Goal: Ask a question: Seek information or help from site administrators or community

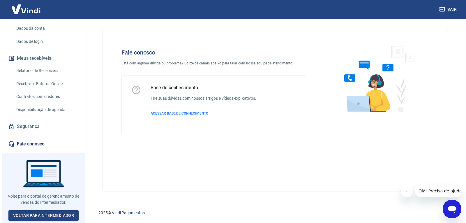
scroll to position [85, 0]
click at [178, 112] on span "ACESSAR BASE DE CONHECIMENTO" at bounding box center [180, 113] width 58 height 4
click at [181, 112] on span "ACESSAR BASE DE CONHECIMENTO" at bounding box center [180, 113] width 58 height 4
click at [35, 214] on link "Voltar para Intermediador" at bounding box center [43, 215] width 70 height 11
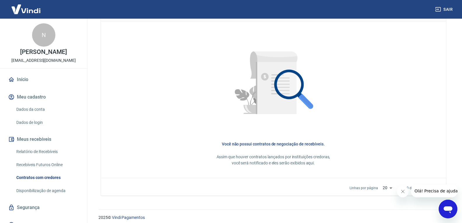
scroll to position [257, 0]
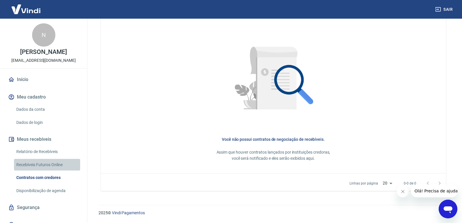
click at [47, 171] on link "Recebíveis Futuros Online" at bounding box center [47, 165] width 66 height 12
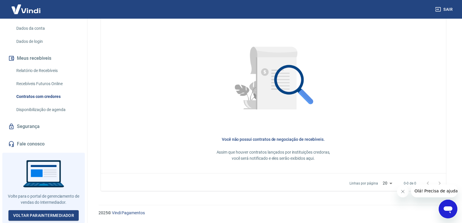
scroll to position [85, 0]
click at [30, 212] on link "Voltar para Intermediador" at bounding box center [43, 215] width 70 height 11
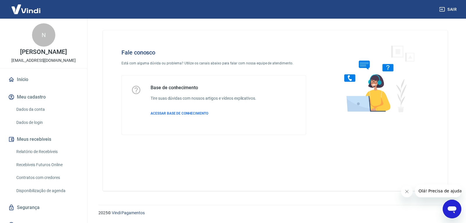
click at [453, 210] on icon "Abrir janela de mensagens" at bounding box center [452, 209] width 9 height 7
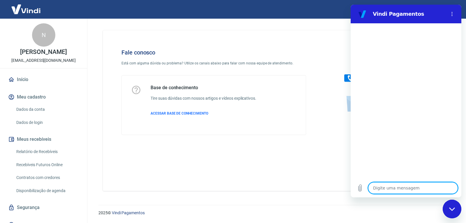
click at [378, 186] on textarea at bounding box center [413, 188] width 90 height 12
type textarea "v"
type textarea "x"
type textarea "ve"
type textarea "x"
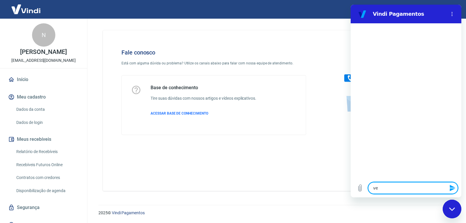
type textarea "ven"
type textarea "x"
type textarea "vend"
type textarea "x"
type textarea "venda"
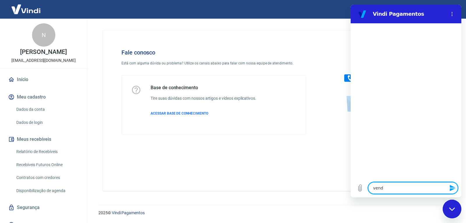
type textarea "x"
type textarea "vend"
type textarea "x"
type textarea "ven"
type textarea "x"
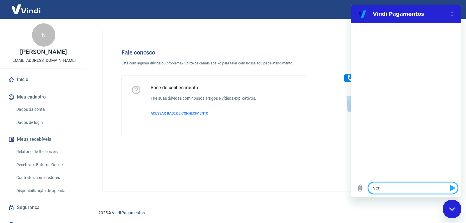
type textarea "ve"
type textarea "x"
type textarea "v"
type textarea "x"
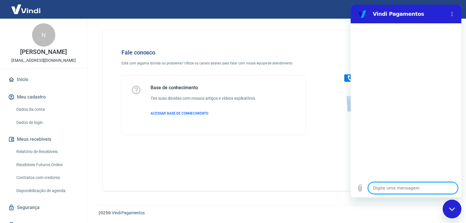
type textarea "c"
type textarea "x"
type textarea "co"
type textarea "x"
type textarea "com"
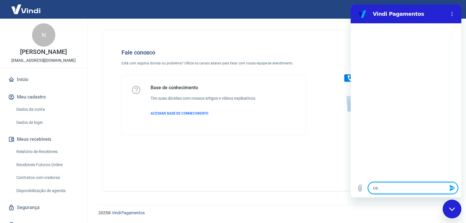
type textarea "x"
type textarea "como"
type textarea "x"
type textarea "como"
type textarea "x"
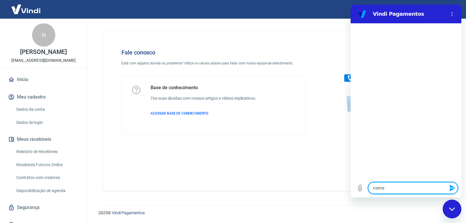
type textarea "como r"
type textarea "x"
type textarea "como re"
type textarea "x"
type textarea "como rec"
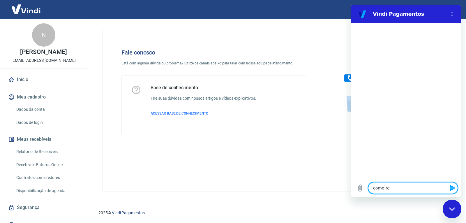
type textarea "x"
type textarea "como rece"
type textarea "x"
type textarea "como receb"
type textarea "x"
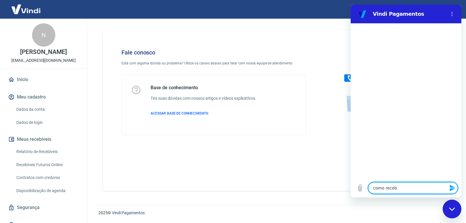
type textarea "como recebe"
type textarea "x"
type textarea "como receber"
type textarea "x"
type textarea "como receber"
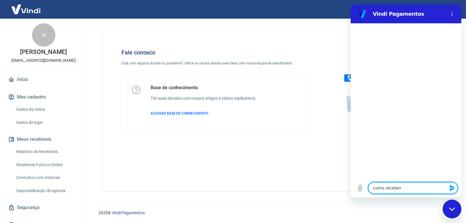
type textarea "x"
type textarea "como receber v"
type textarea "x"
type textarea "como receber va"
type textarea "x"
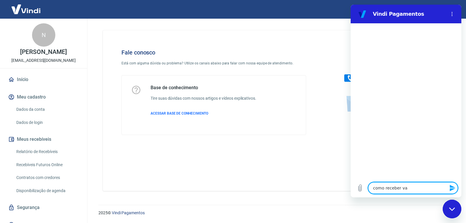
type textarea "como receber val"
type textarea "x"
type textarea "como receber valo"
type textarea "x"
type textarea "como receber valor"
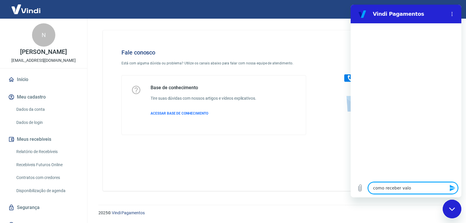
type textarea "x"
type textarea "como receber valor"
type textarea "x"
type textarea "como receber valor d"
type textarea "x"
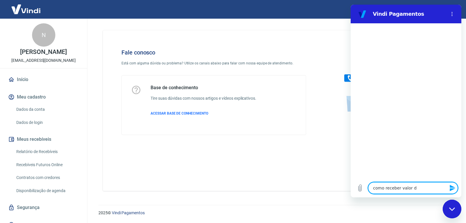
type textarea "como receber valor di"
type textarea "x"
type textarea "como receber valor dis"
type textarea "x"
type textarea "como receber valor disp"
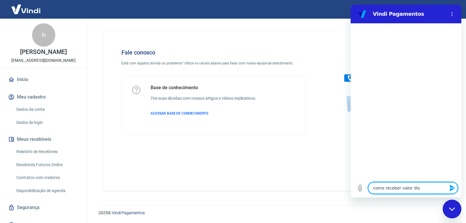
type textarea "x"
type textarea "como receber valor dispo"
type textarea "x"
type textarea "como receber valor dispon"
type textarea "x"
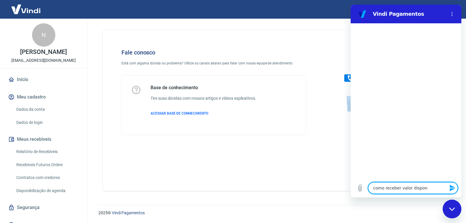
type textarea "como receber valor disponi"
type textarea "x"
type textarea "como receber valor disponiv"
type textarea "x"
type textarea "como receber valor disponive"
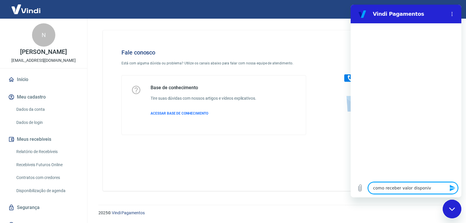
type textarea "x"
type textarea "como receber valor disponiv"
type textarea "x"
type textarea "como receber valor disponi"
type textarea "x"
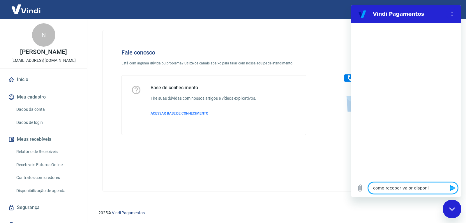
type textarea "como receber valor dispon"
type textarea "x"
type textarea "como receber valor dispo"
type textarea "x"
type textarea "como receber valor disp"
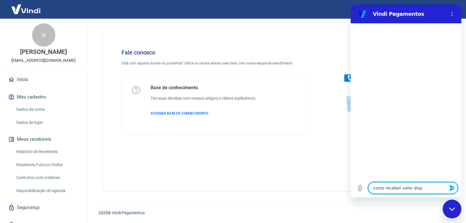
type textarea "x"
type textarea "como receber valor dis"
type textarea "x"
type textarea "como receber valor di"
type textarea "x"
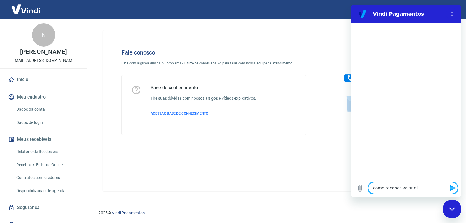
type textarea "como receber valor d"
type textarea "x"
type textarea "como receber valor"
type textarea "x"
type textarea "como receber valor d"
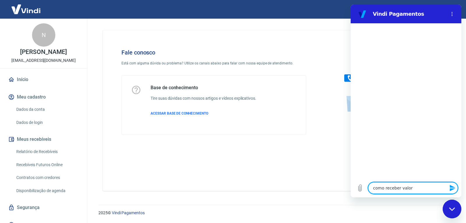
type textarea "x"
type textarea "como receber valor de"
type textarea "x"
type textarea "como receber valor de"
type textarea "x"
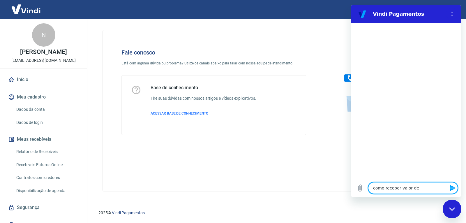
type textarea "como receber valor de v"
type textarea "x"
type textarea "como receber valor de ve"
type textarea "x"
type textarea "como receber valor de ven"
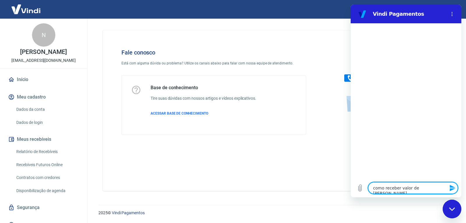
type textarea "x"
type textarea "como receber valor de vend"
type textarea "x"
type textarea "como receber valor de venda"
type textarea "x"
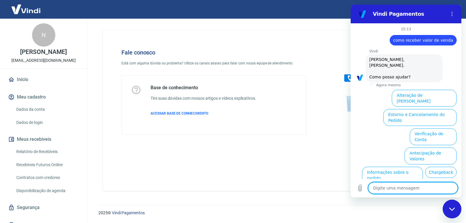
scroll to position [25, 0]
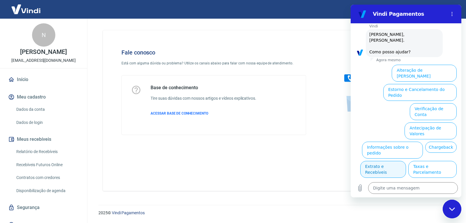
click at [406, 161] on button "Extrato e Recebíveis" at bounding box center [383, 169] width 46 height 17
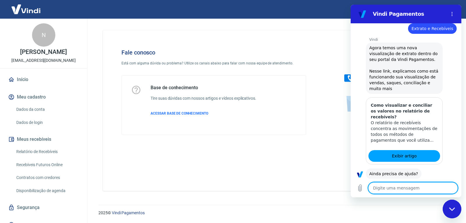
scroll to position [77, 0]
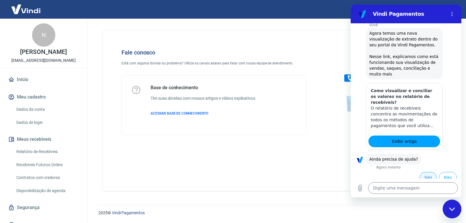
click at [421, 174] on button "Sim" at bounding box center [428, 177] width 17 height 11
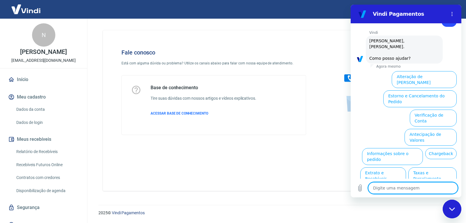
scroll to position [229, 0]
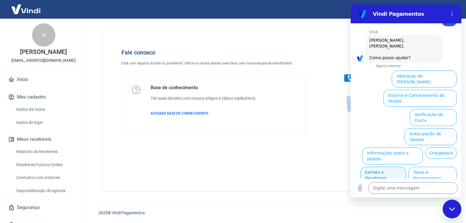
click at [406, 167] on button "Extrato e Recebíveis" at bounding box center [383, 175] width 46 height 17
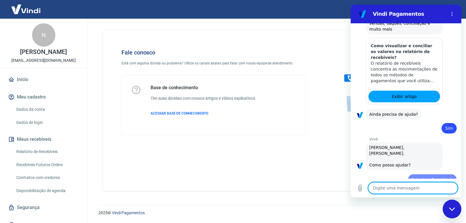
type textarea "x"
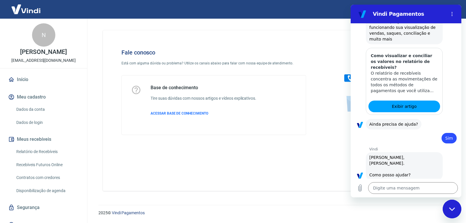
scroll to position [122, 0]
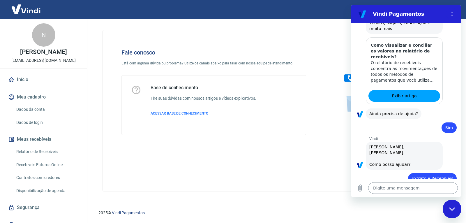
click at [390, 188] on textarea at bounding box center [413, 188] width 90 height 12
type textarea "f"
type textarea "x"
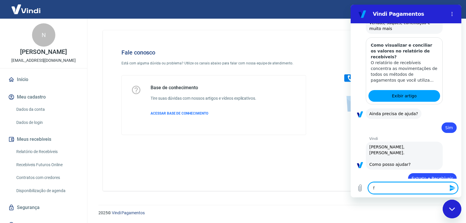
type textarea "fa"
type textarea "x"
type textarea "fal"
type textarea "x"
type textarea "fala"
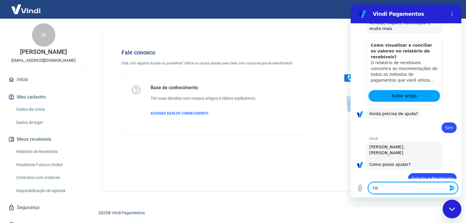
type textarea "x"
type textarea "falar"
type textarea "x"
type textarea "falar"
type textarea "x"
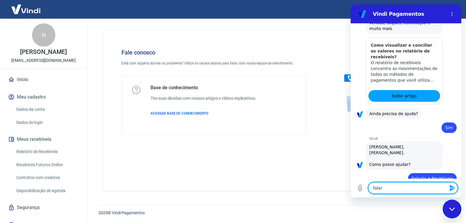
type textarea "falar c"
type textarea "x"
type textarea "falar co"
type textarea "x"
type textarea "falar com"
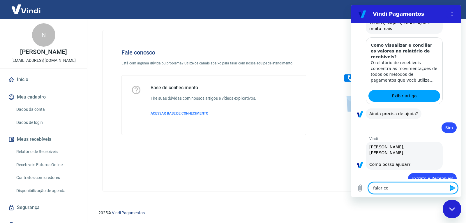
type textarea "x"
type textarea "falar com"
type textarea "x"
type textarea "falar com a"
type textarea "x"
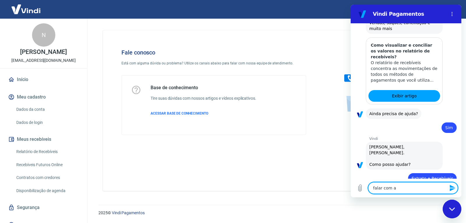
type textarea "falar com at"
type textarea "x"
type textarea "falar com ate"
type textarea "x"
type textarea "falar com aten"
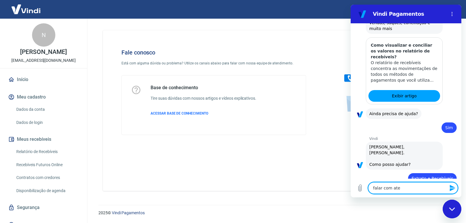
type textarea "x"
type textarea "falar com atend"
type textarea "x"
type textarea "falar com atende"
type textarea "x"
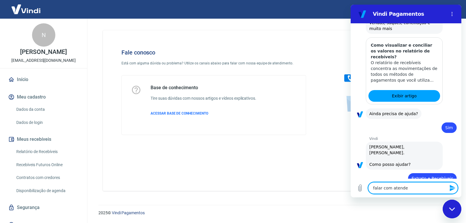
type textarea "falar com atenden"
type textarea "x"
type textarea "falar com atendent"
type textarea "x"
type textarea "falar com atendente"
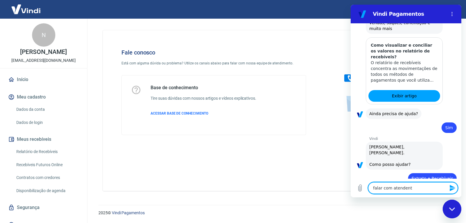
type textarea "x"
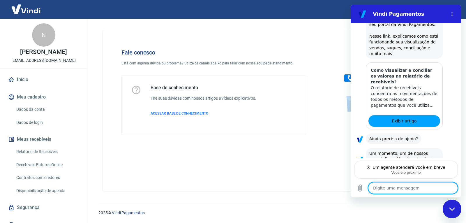
scroll to position [319, 0]
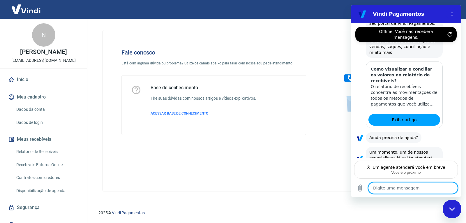
click at [387, 187] on textarea at bounding box center [413, 188] width 90 height 12
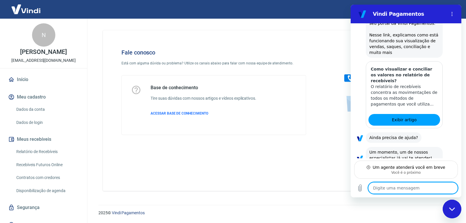
click at [396, 184] on textarea at bounding box center [413, 188] width 90 height 12
click at [394, 190] on textarea at bounding box center [413, 188] width 90 height 12
click at [396, 187] on textarea at bounding box center [413, 188] width 90 height 12
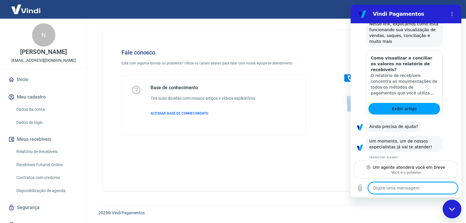
type textarea "x"
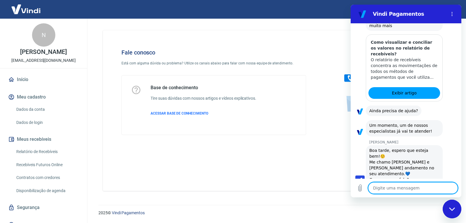
scroll to position [347, 0]
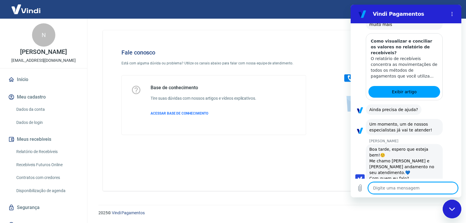
type textarea "o"
type textarea "x"
type textarea "ol"
type textarea "x"
type textarea "ola"
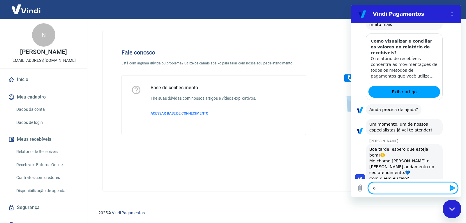
type textarea "x"
type textarea "ola,"
type textarea "x"
type textarea "ola,"
type textarea "x"
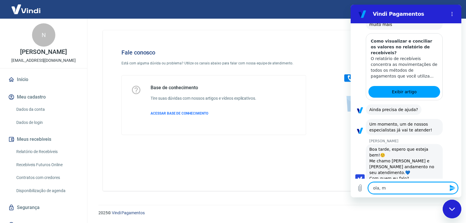
type textarea "ola, me"
type textarea "x"
type textarea "ola, me"
type textarea "x"
type textarea "ola, me c"
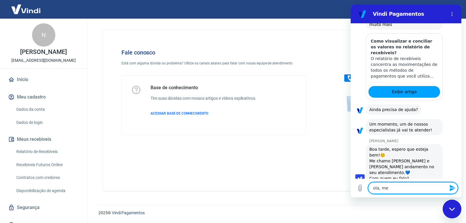
type textarea "x"
type textarea "ola, me ch"
type textarea "x"
type textarea "ola, me cha"
type textarea "x"
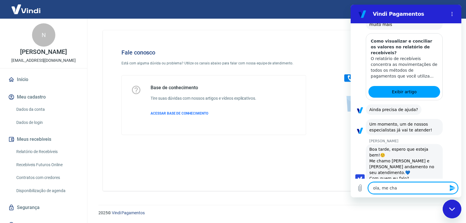
type textarea "ola, me chas"
type textarea "x"
type textarea "ola, me chasm"
type textarea "x"
type textarea "ola, me chasmo"
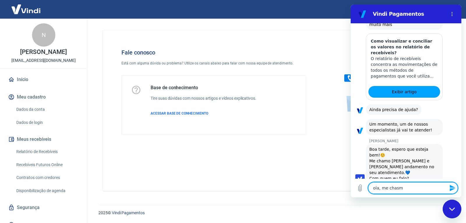
type textarea "x"
type textarea "ola, me chasm"
type textarea "x"
type textarea "ola, me chas"
type textarea "x"
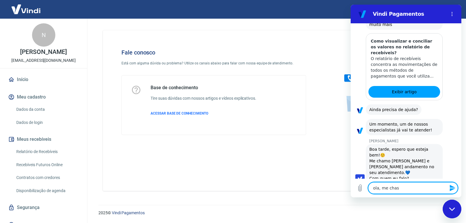
type textarea "ola, me cha"
type textarea "x"
type textarea "ola, me ch"
type textarea "x"
type textarea "ola, me c"
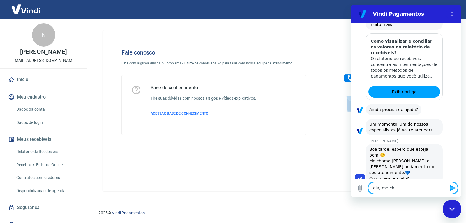
type textarea "x"
type textarea "ola, me ch"
type textarea "x"
type textarea "ola, me cha"
type textarea "x"
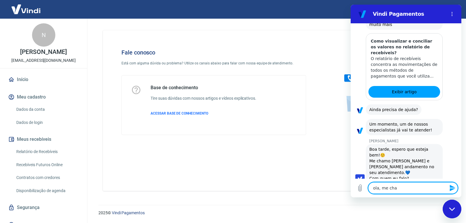
type textarea "ola, me cham"
type textarea "x"
type textarea "ola, me chamo"
type textarea "x"
type textarea "ola, me chamo"
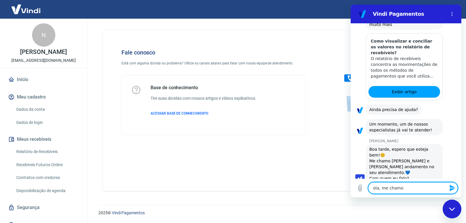
type textarea "x"
type textarea "ola, me chamo v"
type textarea "x"
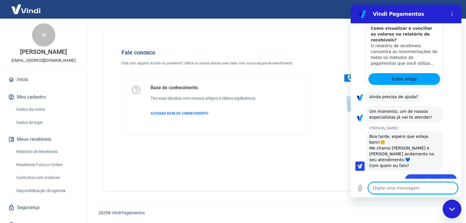
scroll to position [361, 0]
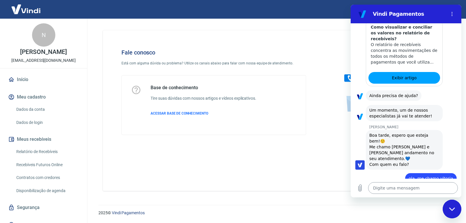
click at [397, 187] on textarea at bounding box center [413, 188] width 90 height 12
click at [358, 188] on icon "Carregar arquivo" at bounding box center [360, 187] width 7 height 7
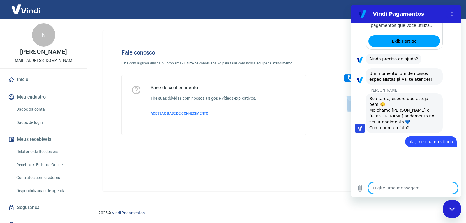
scroll to position [397, 0]
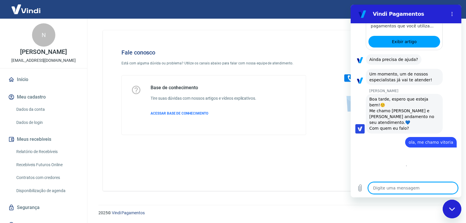
click at [389, 186] on textarea at bounding box center [413, 188] width 90 height 12
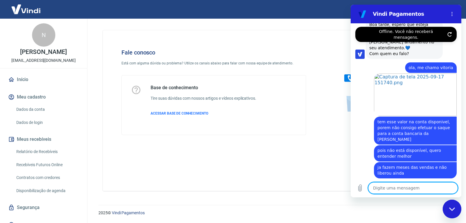
scroll to position [514, 0]
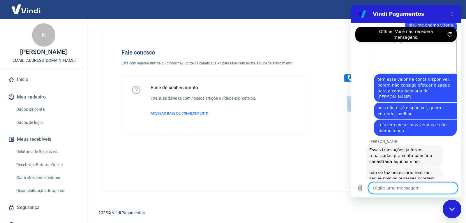
click at [396, 186] on textarea at bounding box center [413, 188] width 90 height 12
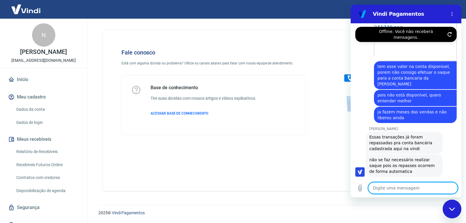
scroll to position [528, 0]
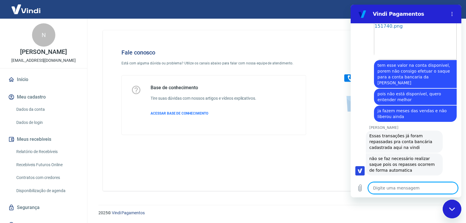
click at [400, 190] on textarea at bounding box center [413, 188] width 90 height 12
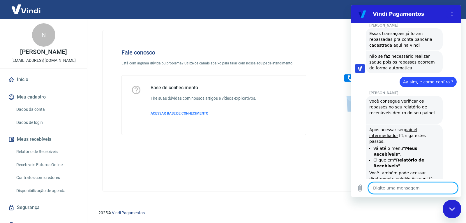
scroll to position [631, 0]
click at [398, 186] on textarea at bounding box center [413, 188] width 90 height 12
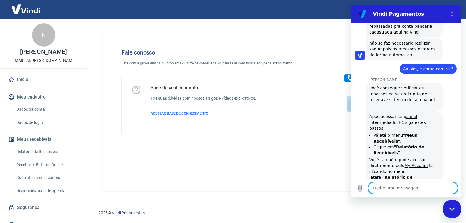
scroll to position [645, 0]
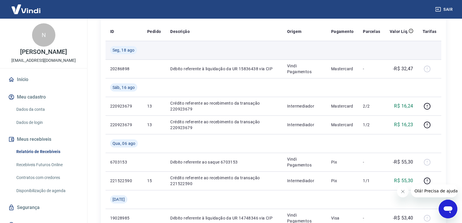
scroll to position [49, 0]
